Goal: Information Seeking & Learning: Check status

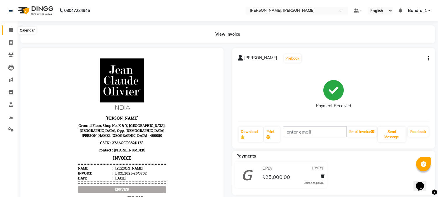
click at [11, 30] on icon at bounding box center [11, 30] width 4 height 4
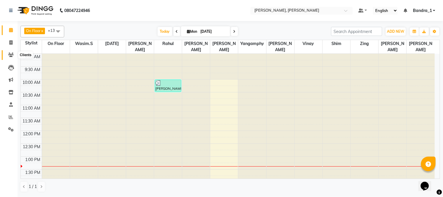
click at [9, 53] on icon at bounding box center [11, 55] width 6 height 4
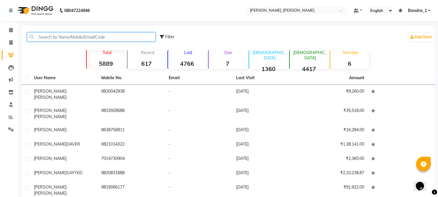
click at [69, 38] on input "text" at bounding box center [91, 36] width 128 height 9
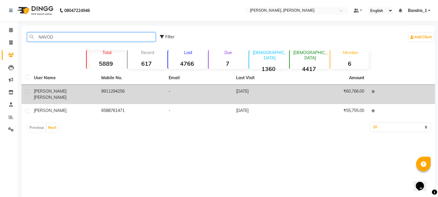
type input "NAVOD"
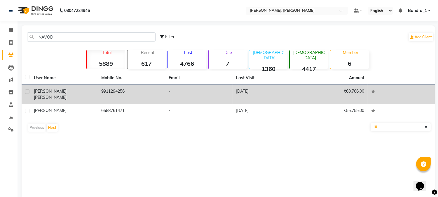
click at [124, 94] on td "9911294256" at bounding box center [131, 94] width 67 height 19
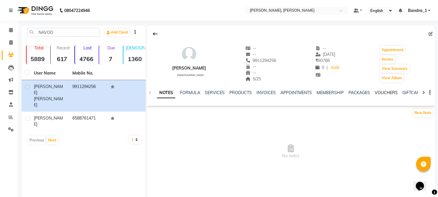
click at [380, 95] on link "VOUCHERS" at bounding box center [386, 92] width 23 height 5
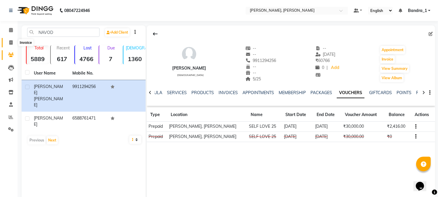
click at [11, 42] on icon at bounding box center [10, 42] width 3 height 4
select select "service"
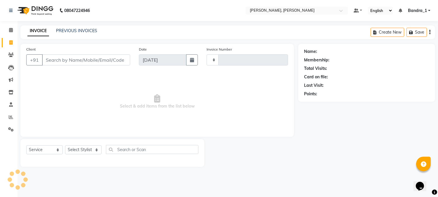
type input "1223"
select select "7997"
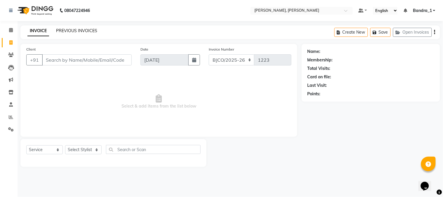
click at [83, 29] on link "PREVIOUS INVOICES" at bounding box center [76, 30] width 41 height 5
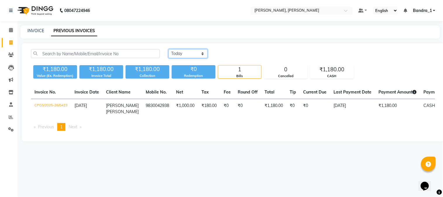
click at [203, 53] on select "Today Yesterday Custom Range" at bounding box center [187, 53] width 39 height 9
select select "range"
click at [168, 49] on select "Today Yesterday Custom Range" at bounding box center [187, 53] width 39 height 9
click at [233, 53] on input "01-09-2025" at bounding box center [235, 54] width 41 height 8
select select "9"
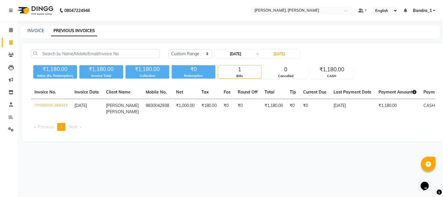
select select "2025"
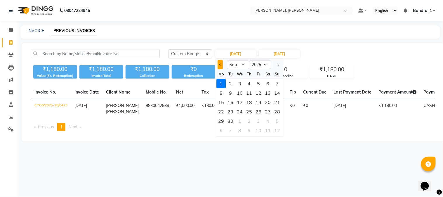
click at [218, 64] on button "Previous month" at bounding box center [220, 64] width 5 height 9
select select "8"
click at [267, 83] on div "2" at bounding box center [267, 83] width 9 height 9
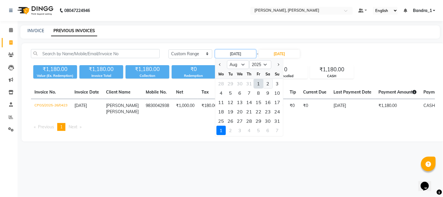
type input "[DATE]"
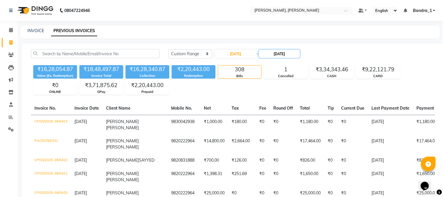
click at [278, 50] on input "01-09-2025" at bounding box center [279, 54] width 41 height 8
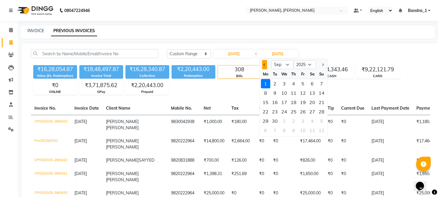
click at [264, 63] on span "Previous month" at bounding box center [265, 64] width 2 height 2
select select "8"
click at [313, 83] on div "2" at bounding box center [312, 83] width 9 height 9
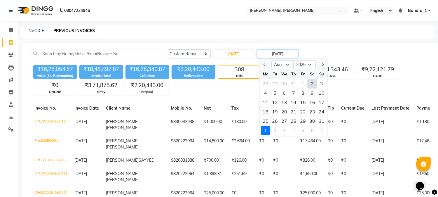
type input "[DATE]"
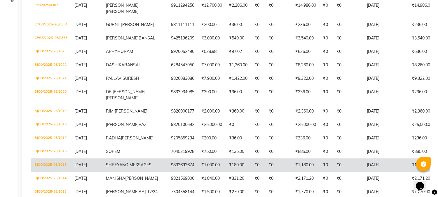
scroll to position [212, 0]
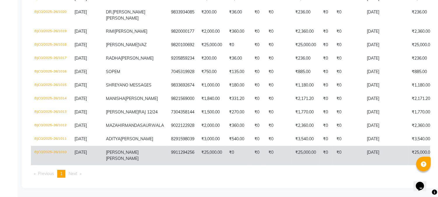
click at [298, 156] on td "₹25,000.00" at bounding box center [306, 155] width 28 height 19
click at [168, 151] on td "9911294256" at bounding box center [183, 155] width 30 height 19
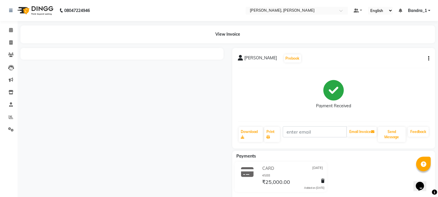
scroll to position [11, 0]
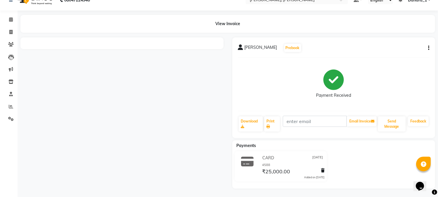
click at [171, 128] on div at bounding box center [122, 112] width 212 height 151
click at [170, 128] on div at bounding box center [122, 112] width 212 height 151
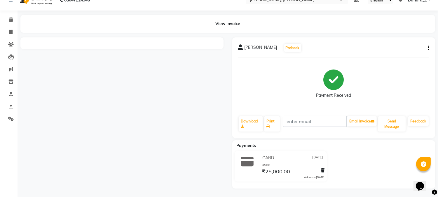
click at [170, 128] on div at bounding box center [122, 112] width 212 height 151
